Goal: Information Seeking & Learning: Learn about a topic

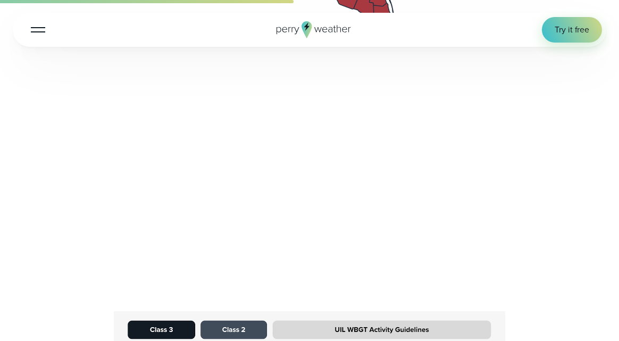
scroll to position [1397, 0]
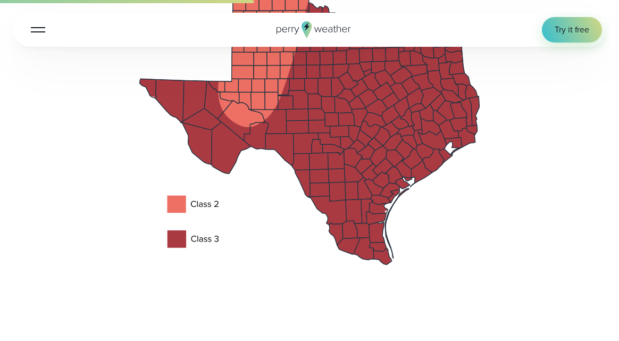
scroll to position [1321, 0]
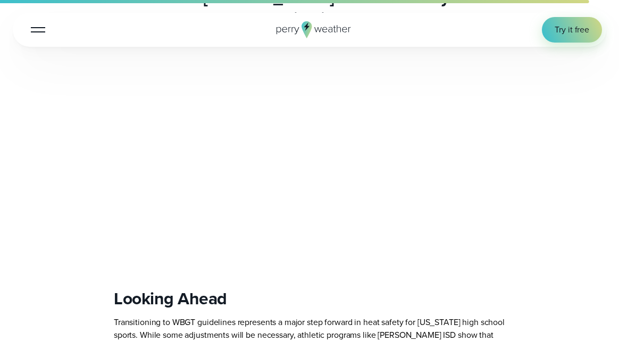
scroll to position [3288, 0]
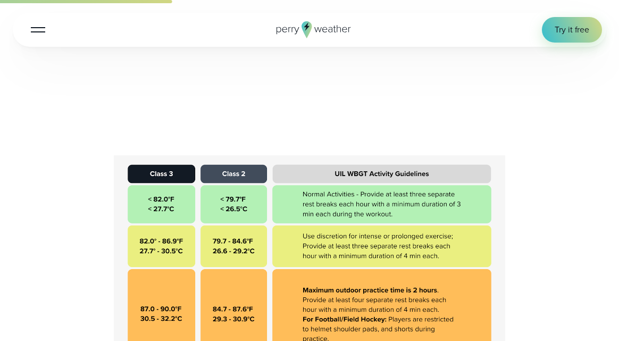
scroll to position [469, 0]
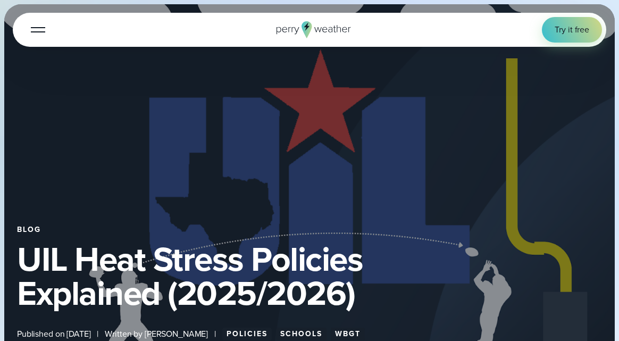
click at [79, 138] on span "Case Studies" at bounding box center [53, 151] width 54 height 26
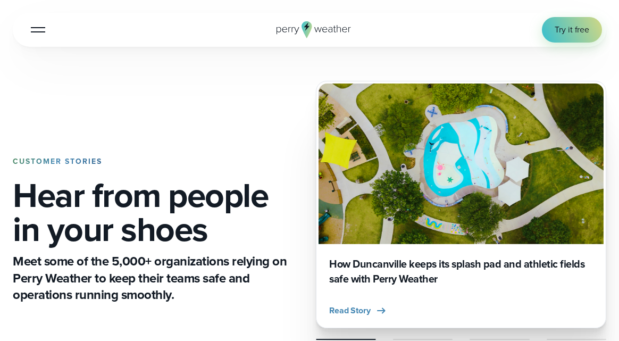
scroll to position [266, 0]
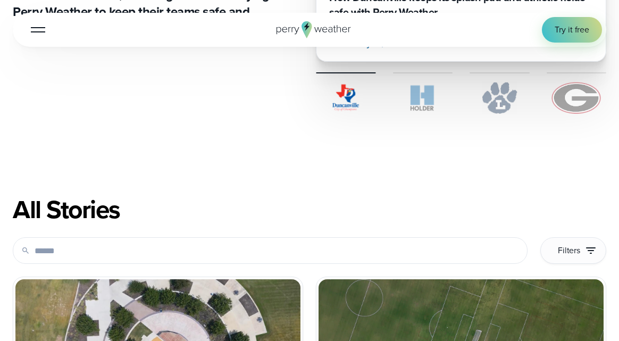
click at [129, 164] on span "Company" at bounding box center [77, 177] width 103 height 26
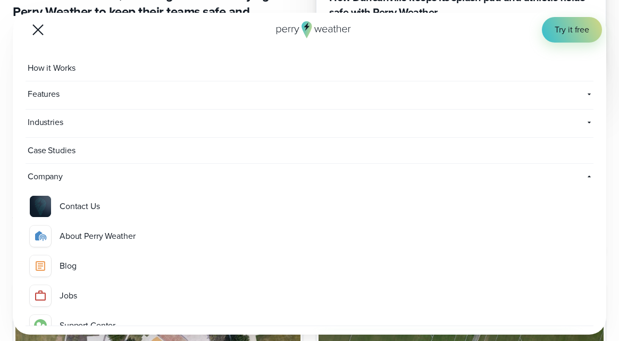
click at [51, 255] on div at bounding box center [40, 265] width 21 height 21
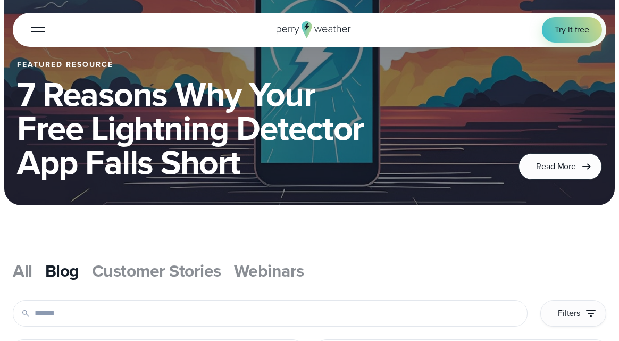
scroll to position [162, 0]
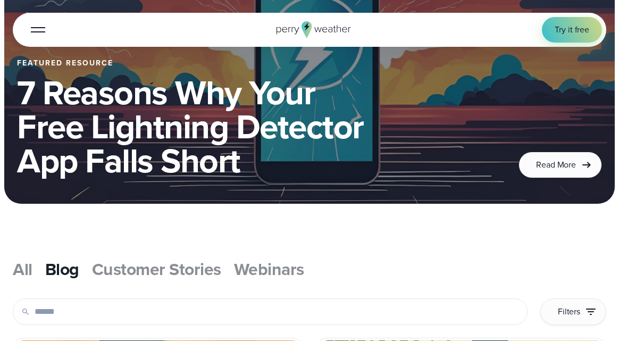
click at [522, 298] on input "text" at bounding box center [270, 311] width 515 height 27
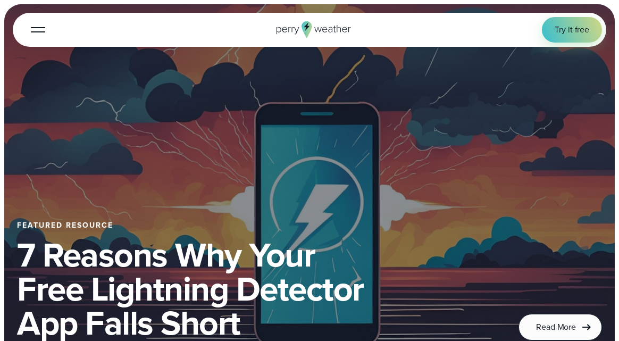
scroll to position [163, 0]
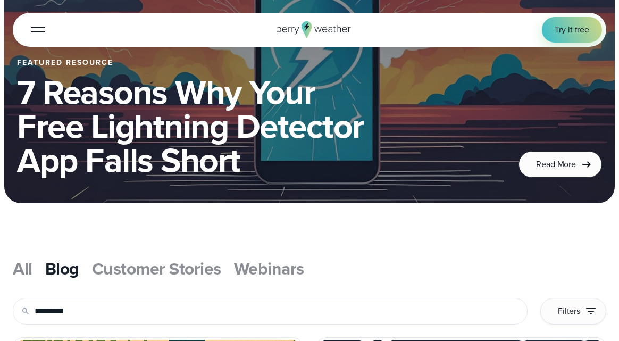
click at [513, 298] on input "*********" at bounding box center [270, 311] width 515 height 27
click at [528, 298] on input "*********" at bounding box center [270, 311] width 515 height 27
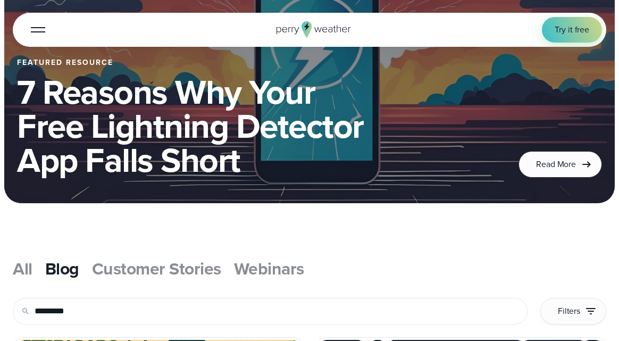
drag, startPoint x: 545, startPoint y: 268, endPoint x: 402, endPoint y: 255, distance: 143.7
click at [402, 255] on div "All Blog Customer Stories Webinars" at bounding box center [310, 289] width 594 height 70
type input "**********"
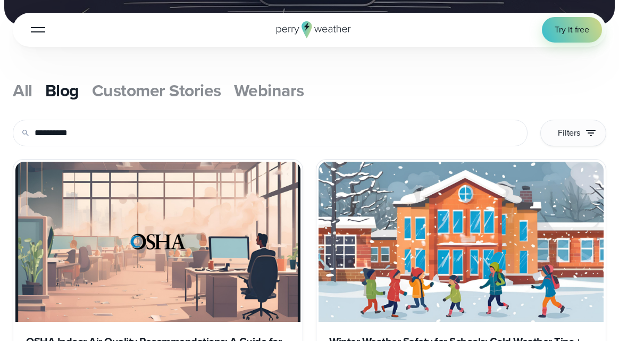
scroll to position [389, 0]
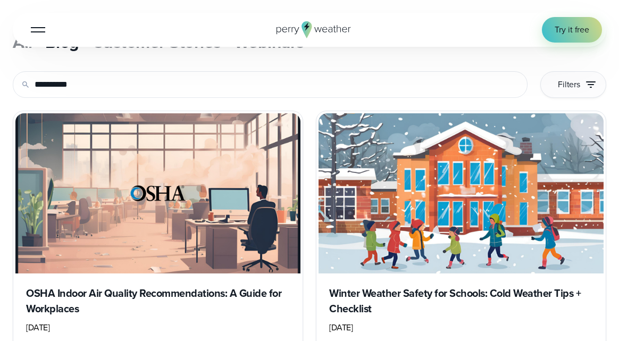
click at [467, 286] on h3 "Winter Weather Safety for Schools: Cold Weather Tips + Checklist" at bounding box center [461, 301] width 264 height 31
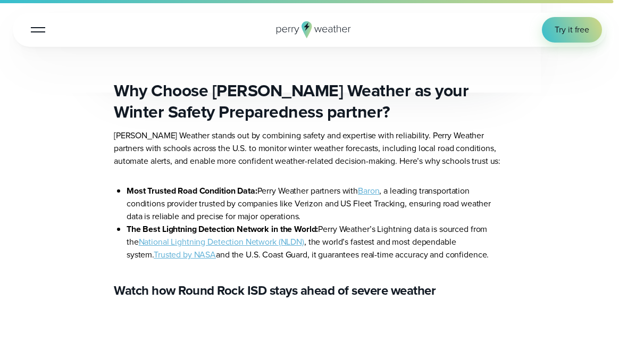
scroll to position [6175, 0]
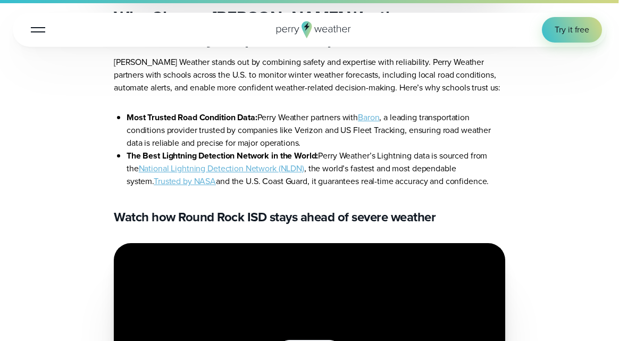
scroll to position [6438, 0]
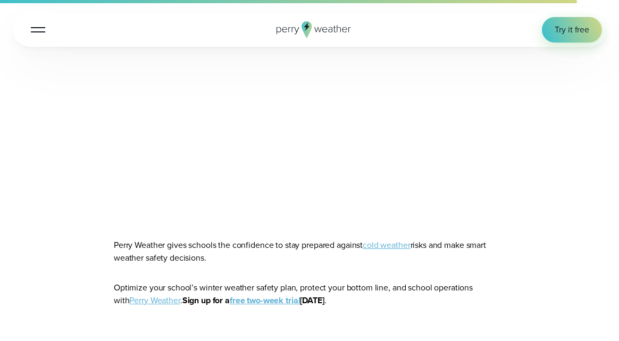
scroll to position [4621, 0]
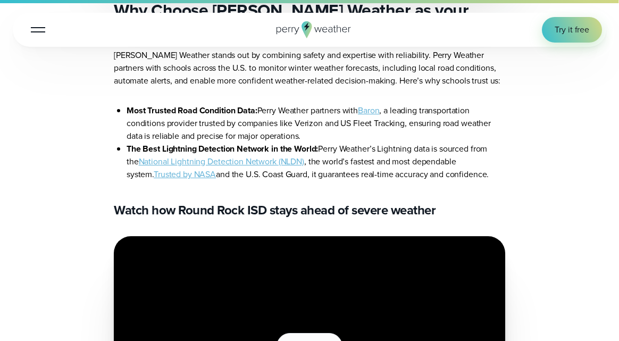
scroll to position [6380, 0]
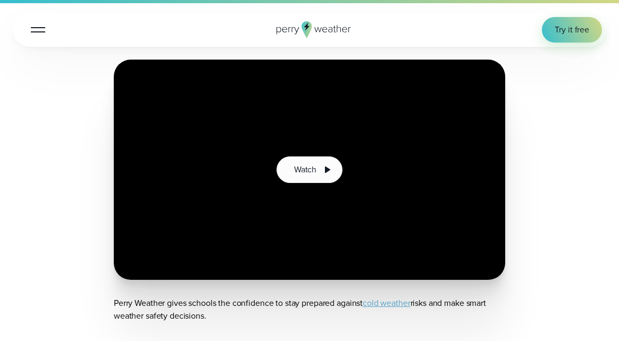
click at [410, 297] on link "cold weather" at bounding box center [386, 303] width 47 height 12
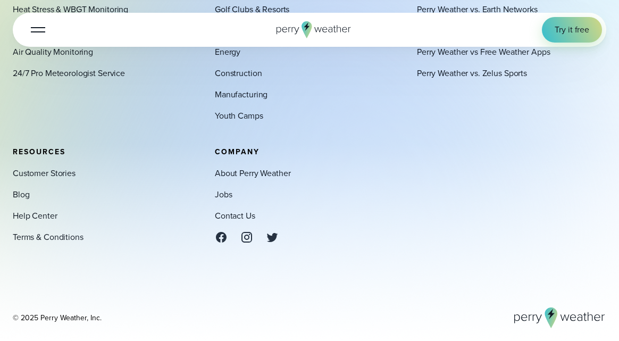
scroll to position [3490, 0]
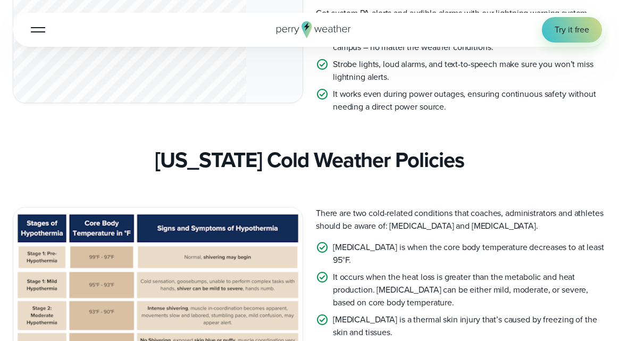
scroll to position [3053, 0]
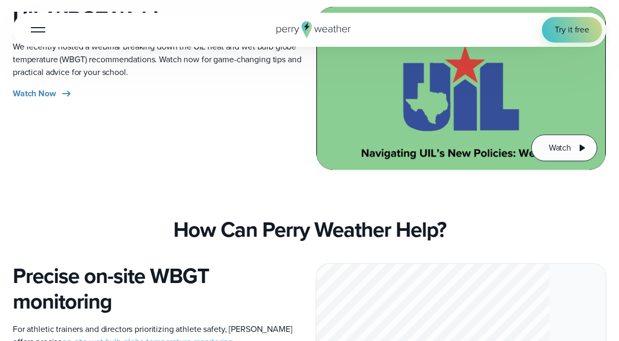
scroll to position [998, 0]
